Goal: Check status

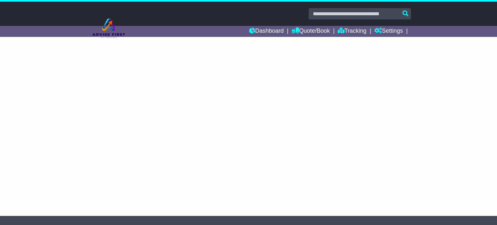
select select "**"
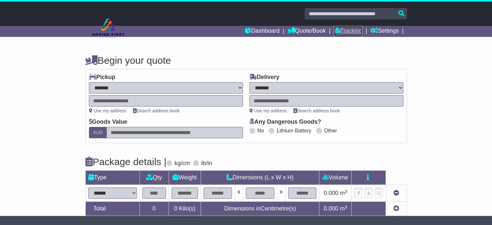
click at [349, 32] on link "Tracking" at bounding box center [348, 31] width 28 height 11
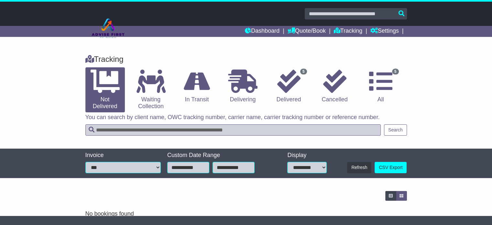
scroll to position [8, 0]
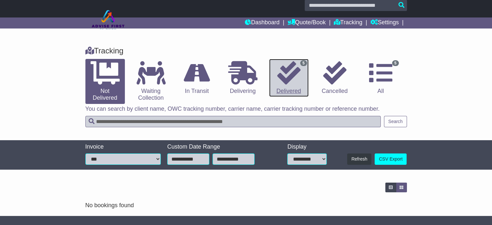
click at [295, 70] on icon at bounding box center [288, 72] width 23 height 23
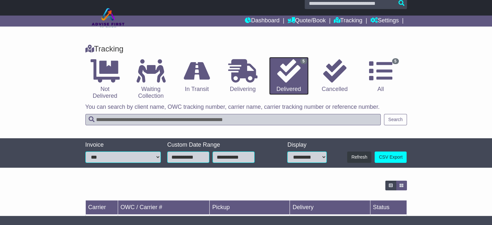
scroll to position [105, 0]
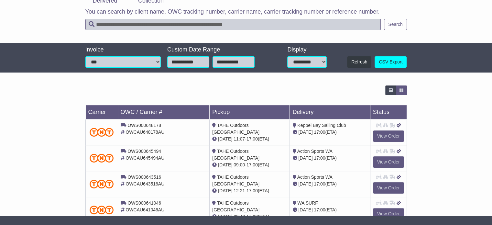
click at [149, 124] on span "OWS000648178" at bounding box center [144, 125] width 34 height 5
copy span "OWS000648178"
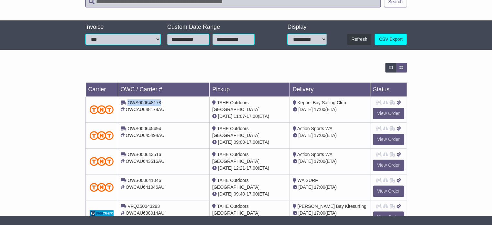
scroll to position [148, 0]
